Goal: Information Seeking & Learning: Find specific fact

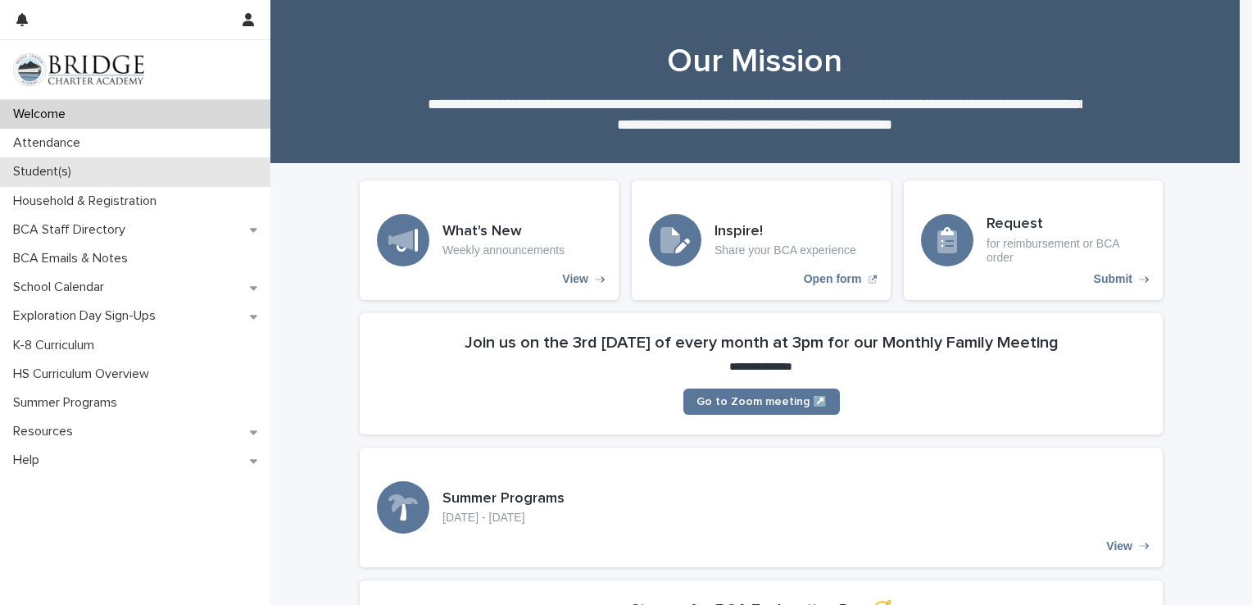
click at [46, 169] on p "Student(s)" at bounding box center [46, 172] width 78 height 16
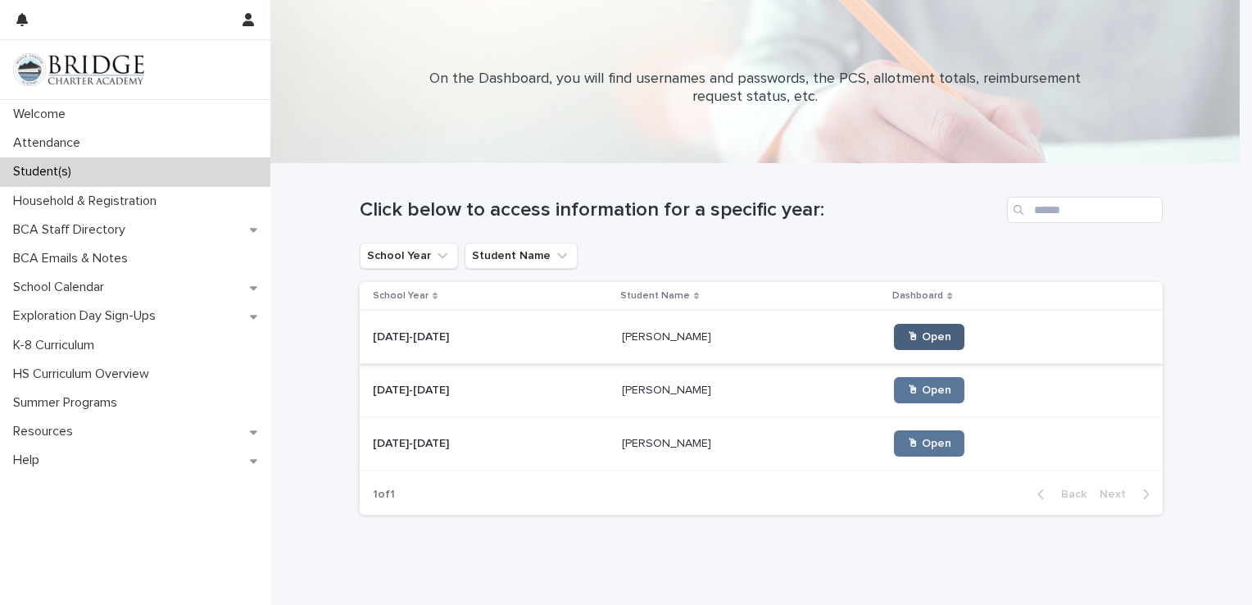
click at [920, 334] on span "🖱 Open" at bounding box center [929, 336] width 44 height 11
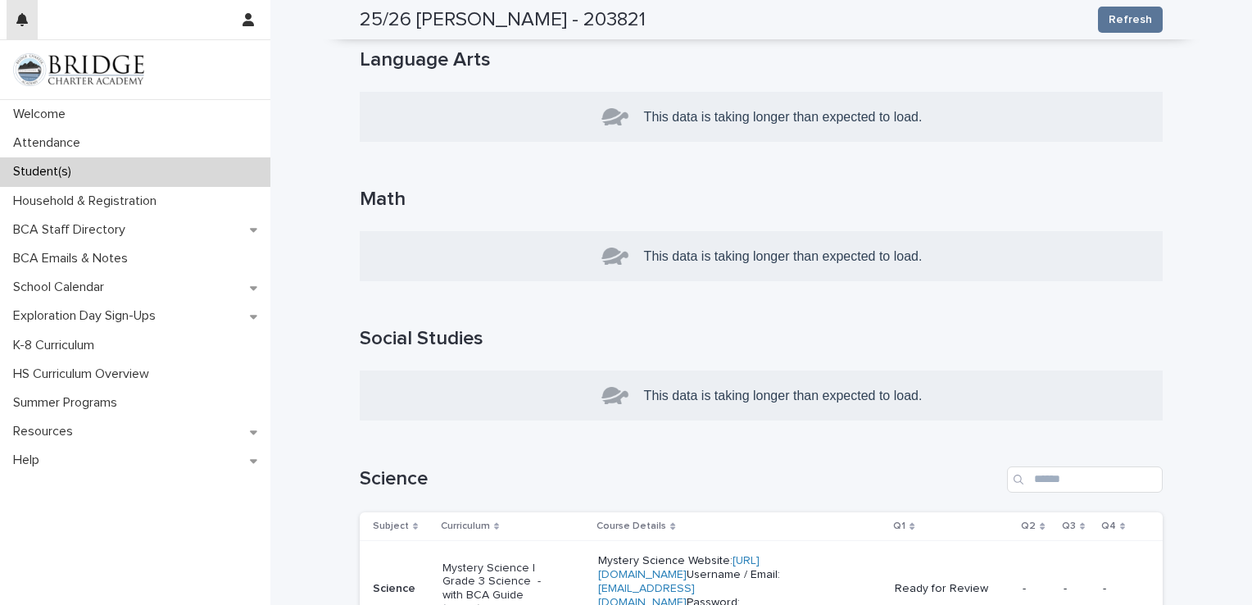
scroll to position [377, 0]
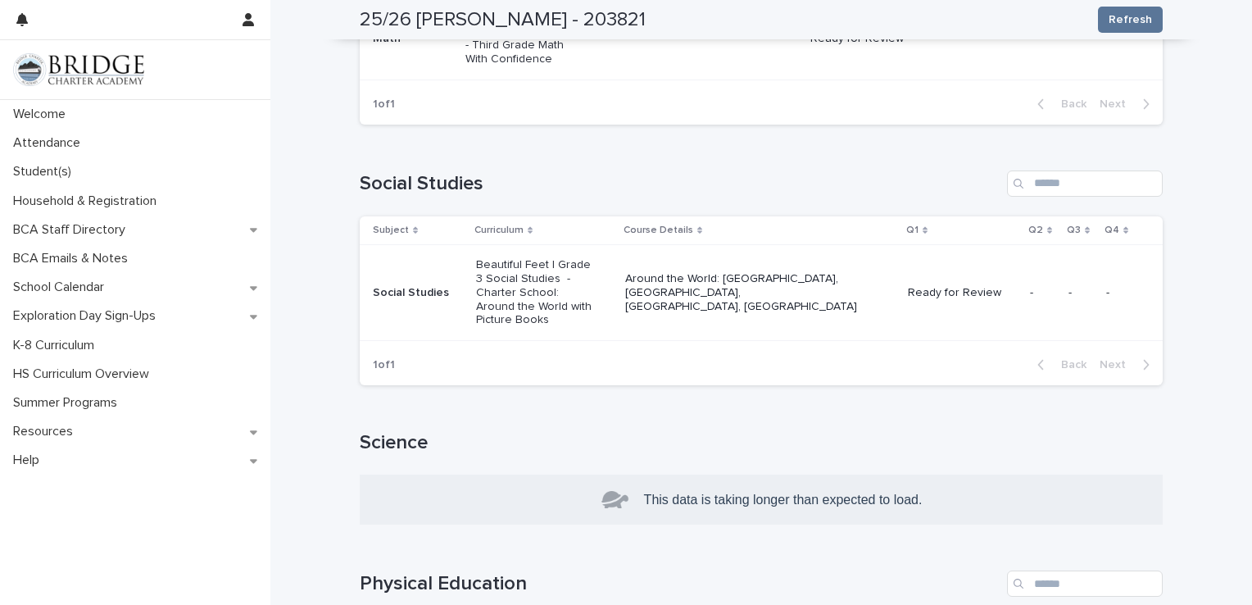
scroll to position [967, 0]
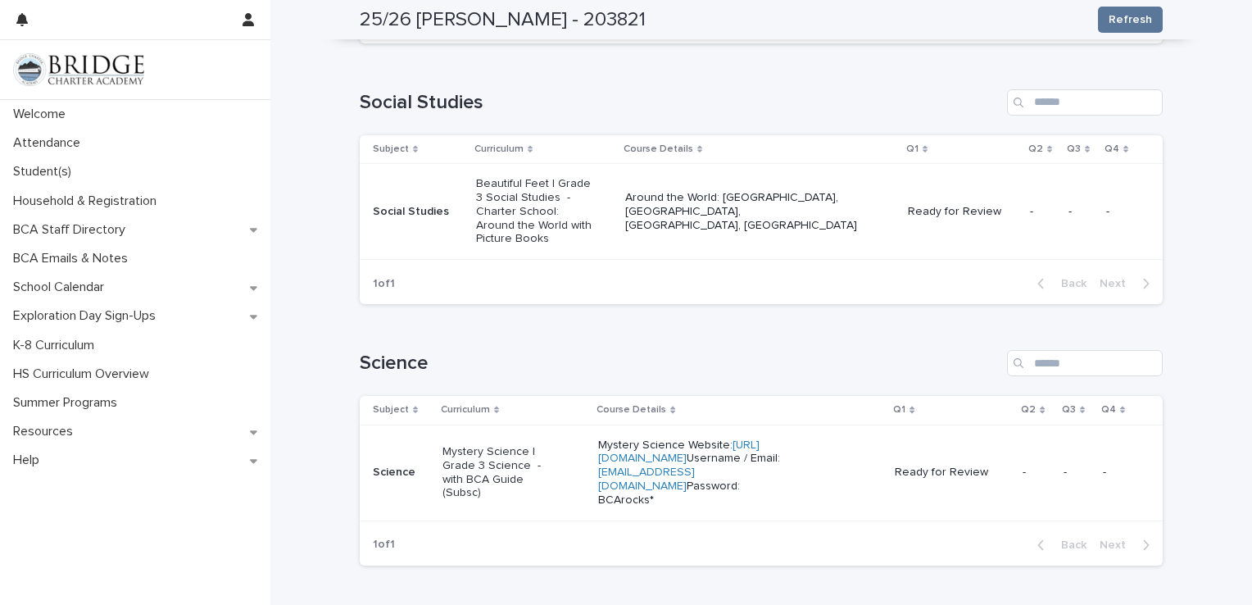
drag, startPoint x: 632, startPoint y: 532, endPoint x: 679, endPoint y: 536, distance: 46.9
click at [679, 520] on td "Mystery Science Website: [URL][DOMAIN_NAME] Username / Email: [EMAIL_ADDRESS][D…" at bounding box center [740, 473] width 297 height 96
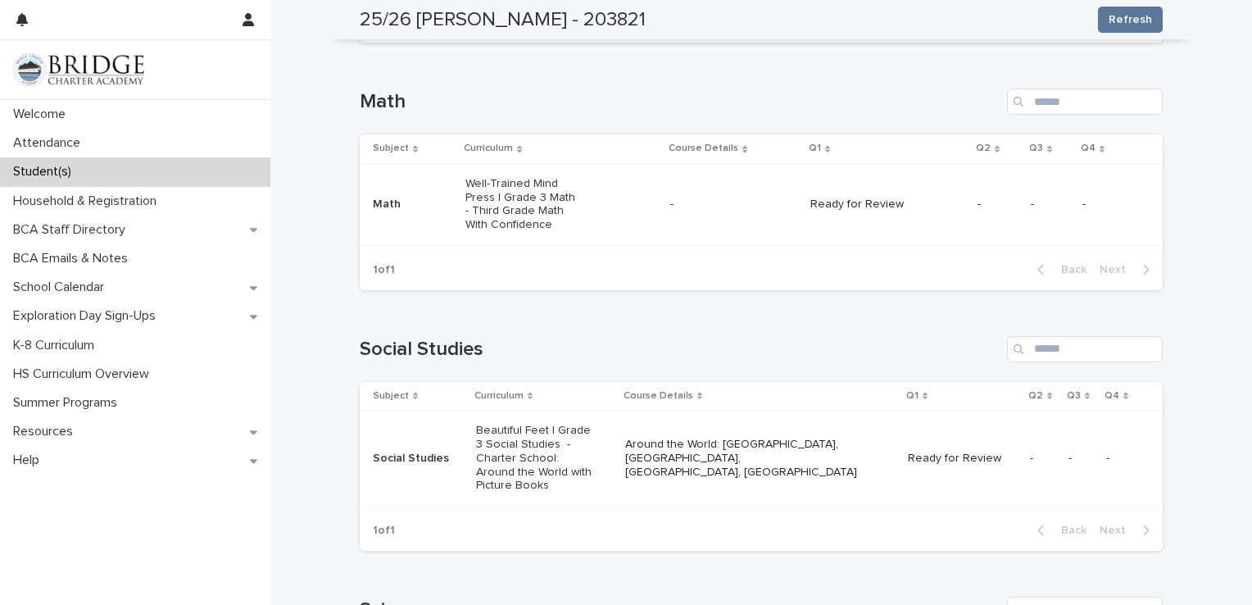
scroll to position [928, 0]
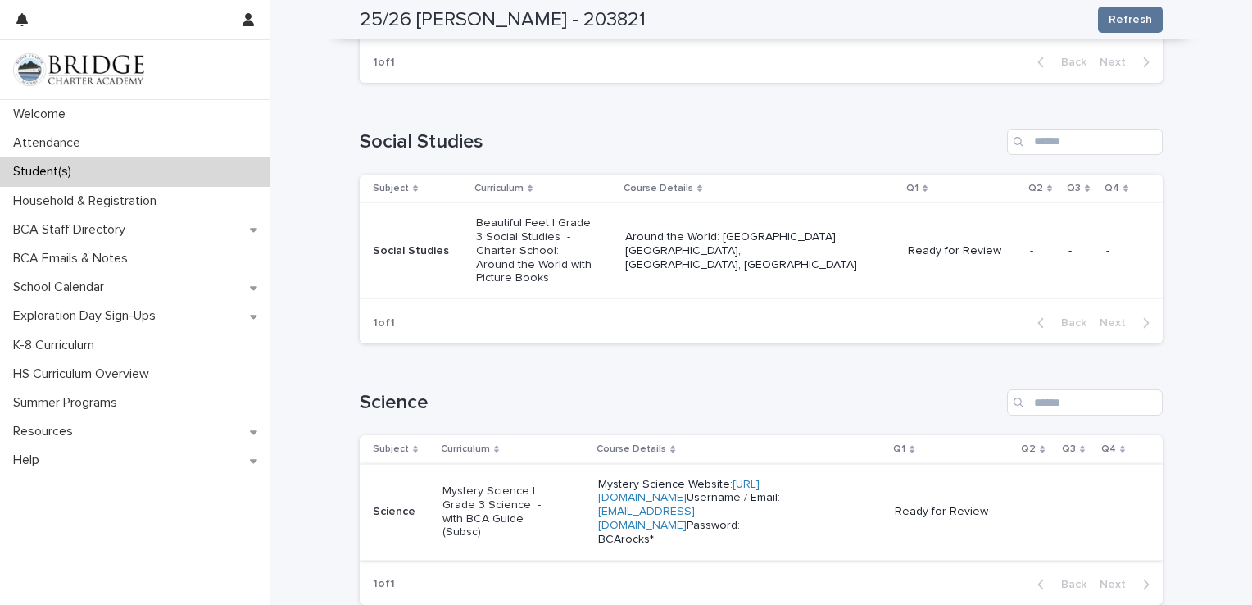
click at [702, 493] on link "[URL][DOMAIN_NAME]" at bounding box center [678, 491] width 161 height 25
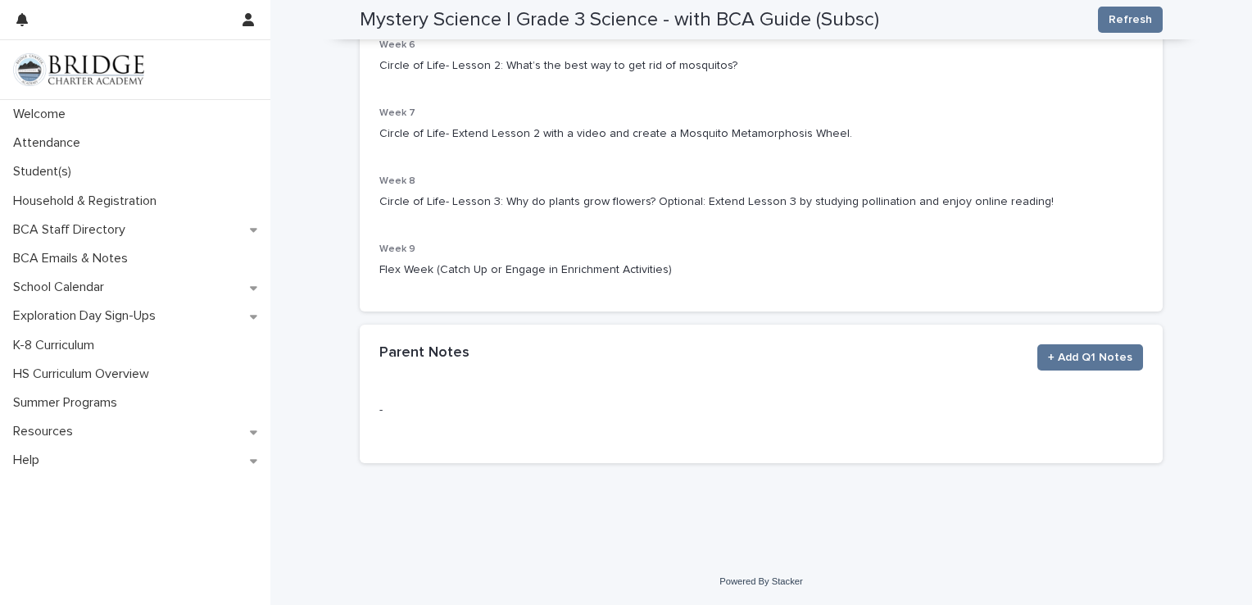
scroll to position [659, 0]
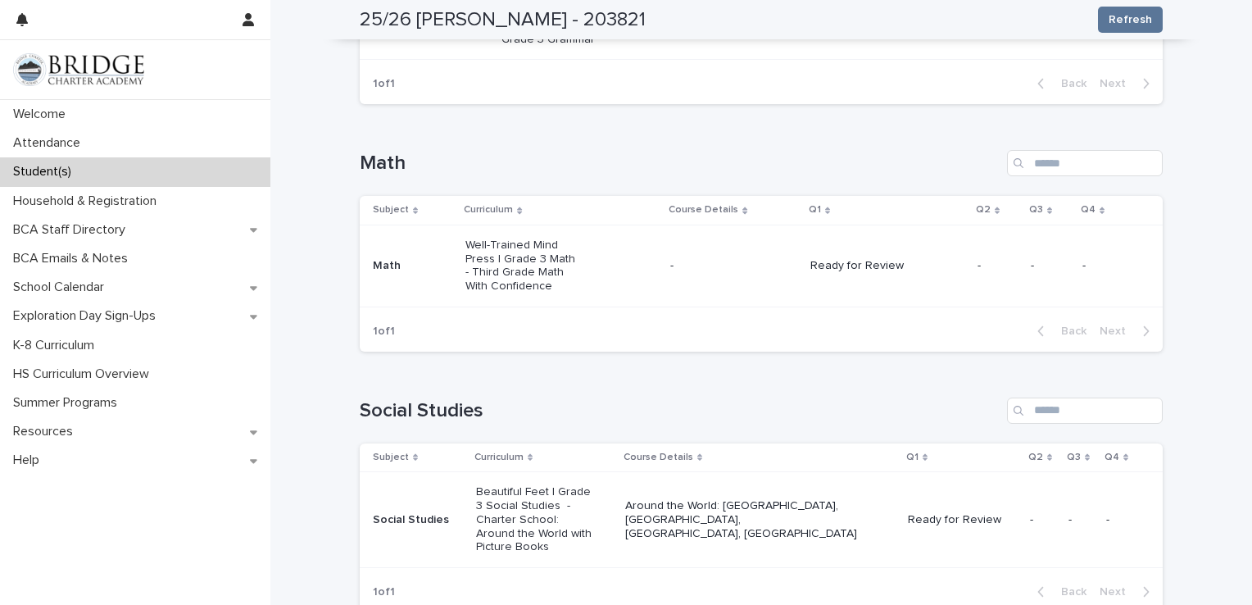
scroll to position [1065, 0]
